Goal: Task Accomplishment & Management: Manage account settings

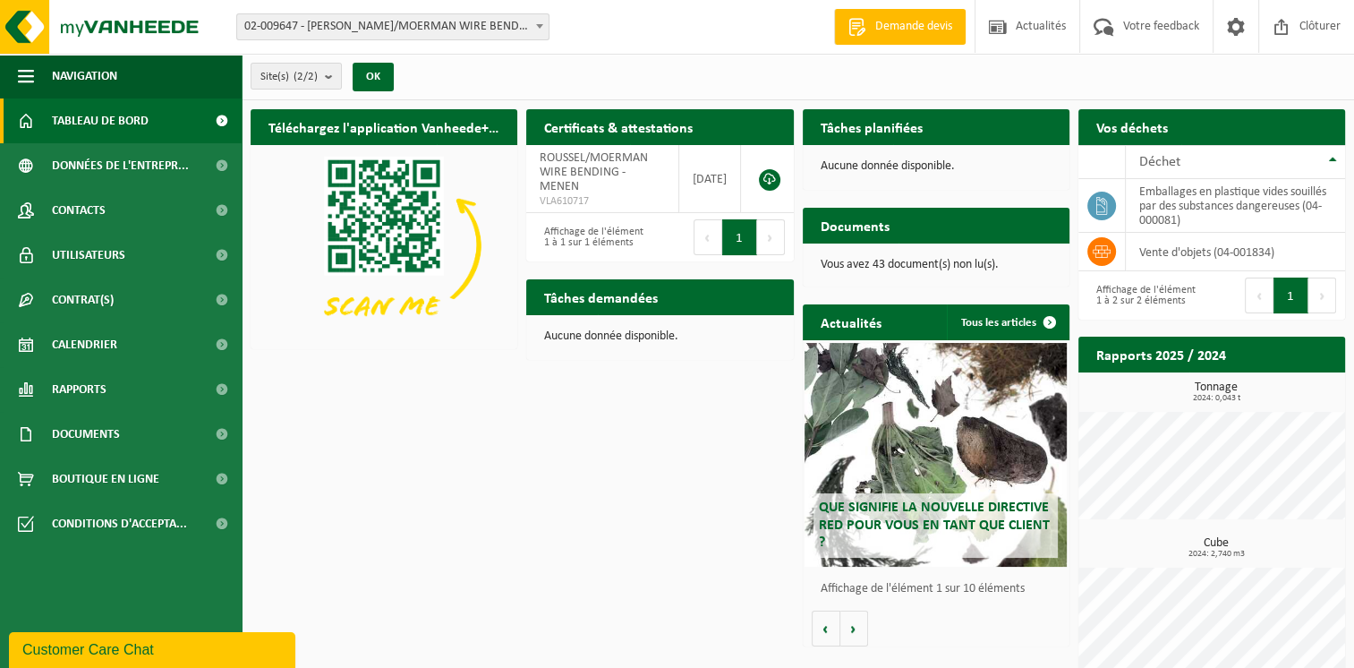
click at [361, 35] on span "02-009647 - [PERSON_NAME]/MOERMAN WIRE BENDING - MENEN" at bounding box center [392, 26] width 311 height 25
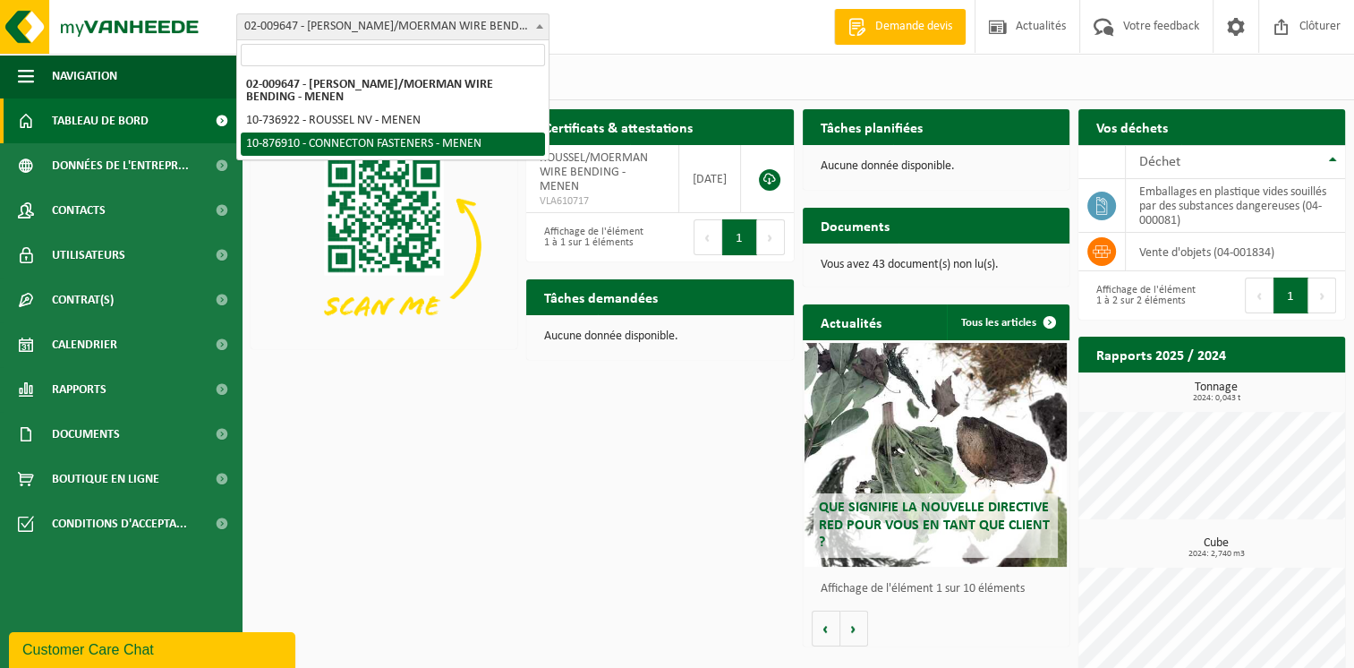
select select "107749"
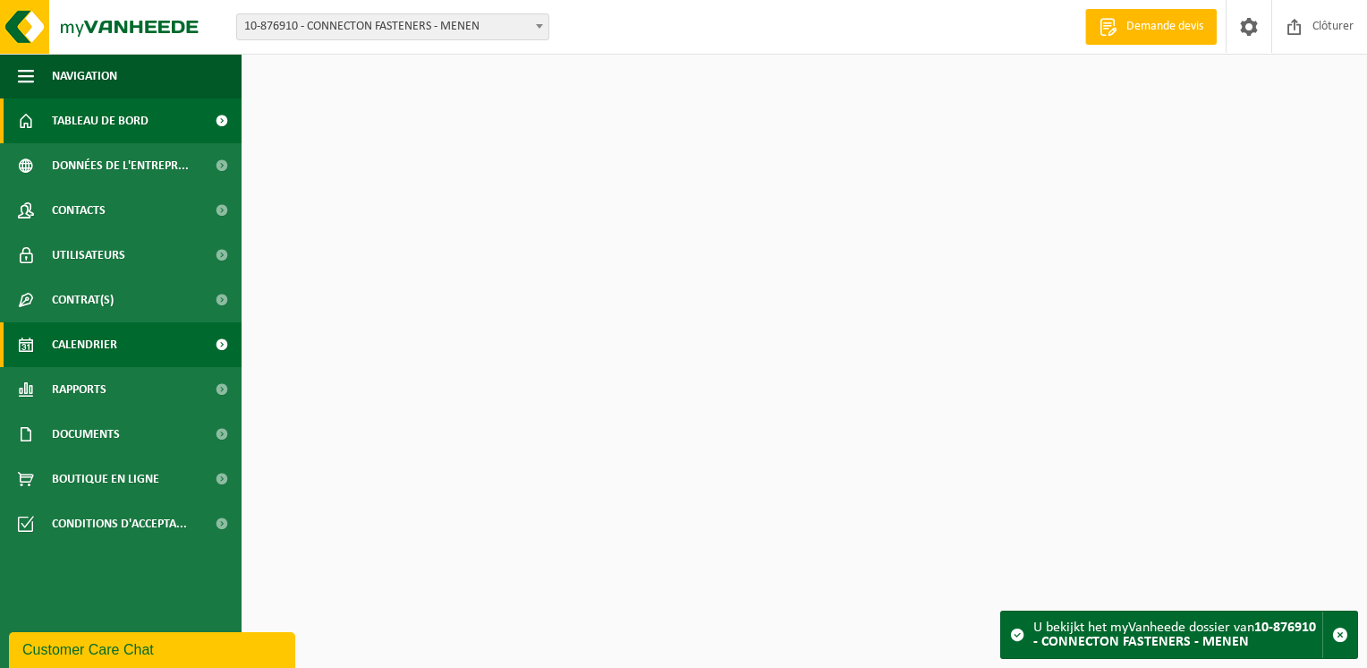
click at [90, 344] on span "Calendrier" at bounding box center [84, 344] width 65 height 45
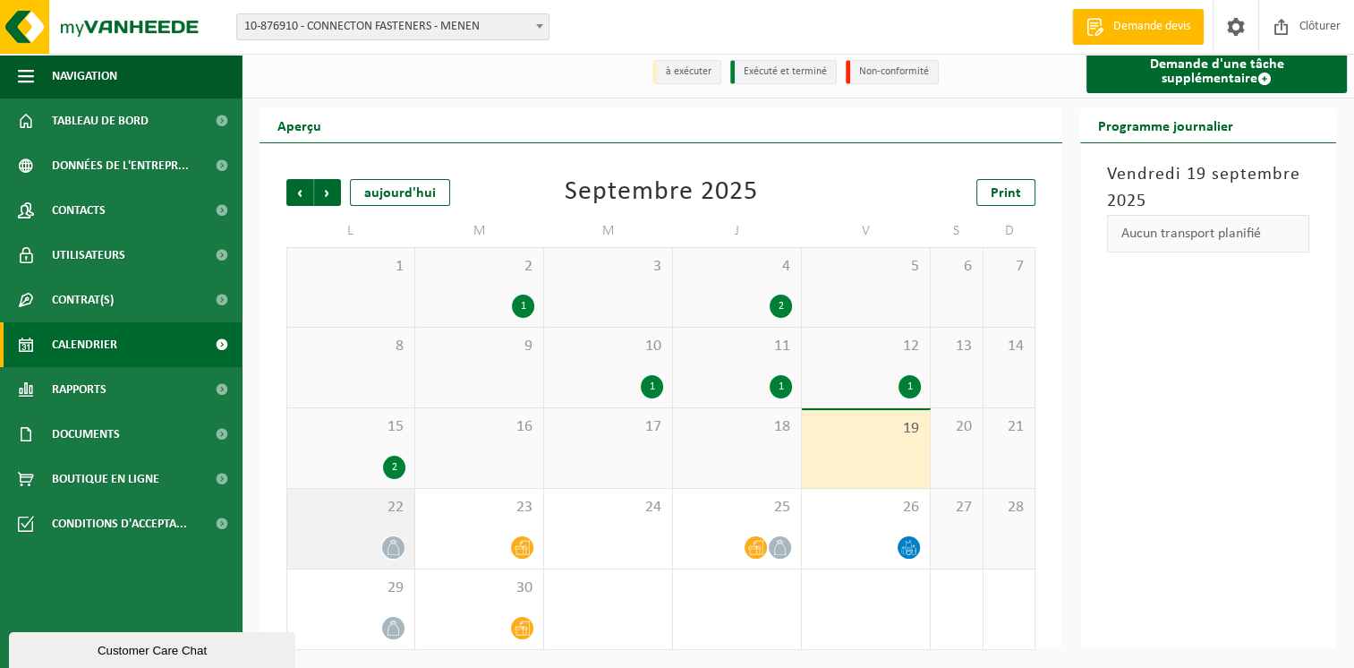
click at [382, 499] on span "22" at bounding box center [350, 508] width 109 height 20
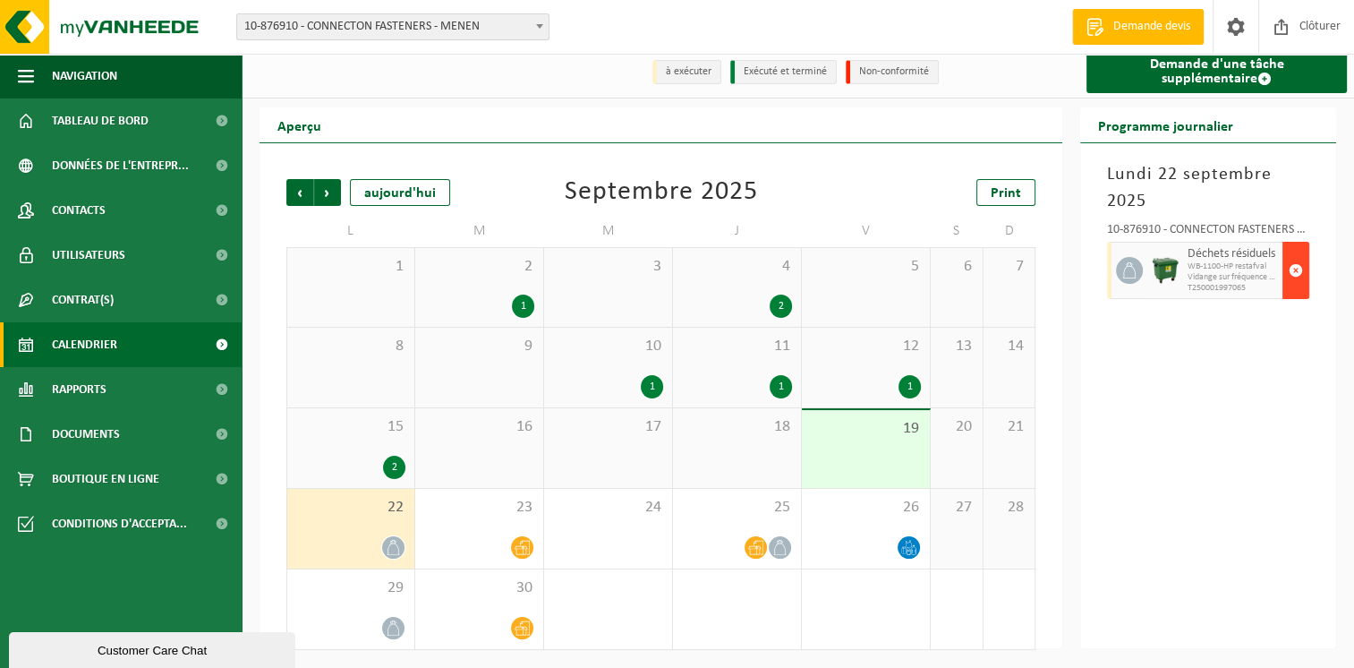
click at [1290, 272] on span "button" at bounding box center [1295, 270] width 14 height 36
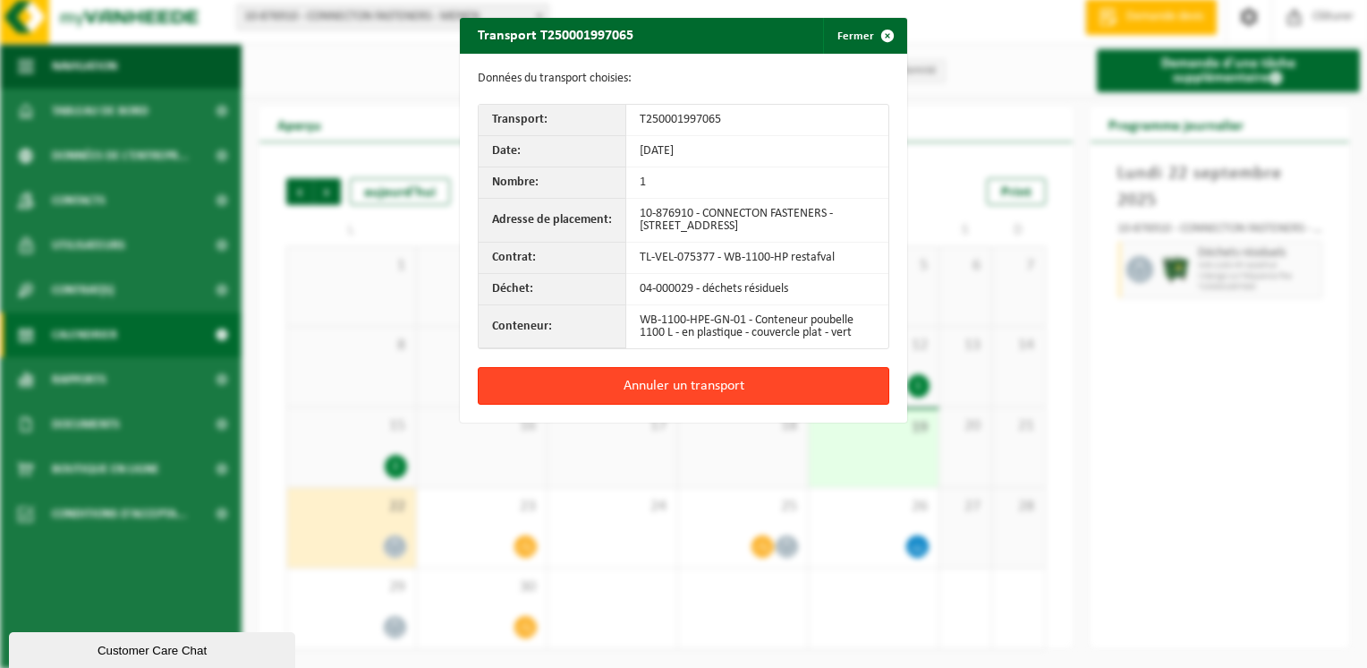
click at [673, 384] on button "Annuler un transport" at bounding box center [684, 386] width 412 height 38
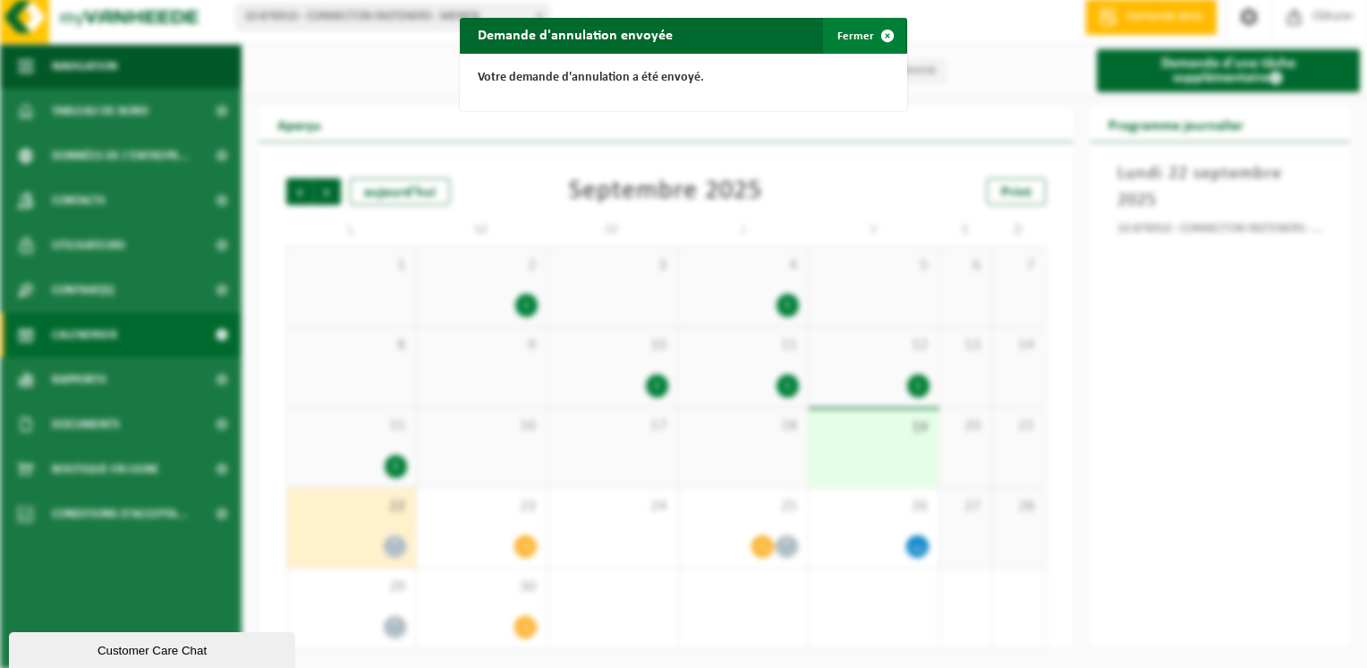
click at [873, 37] on span "button" at bounding box center [888, 36] width 36 height 36
